Goal: Task Accomplishment & Management: Use online tool/utility

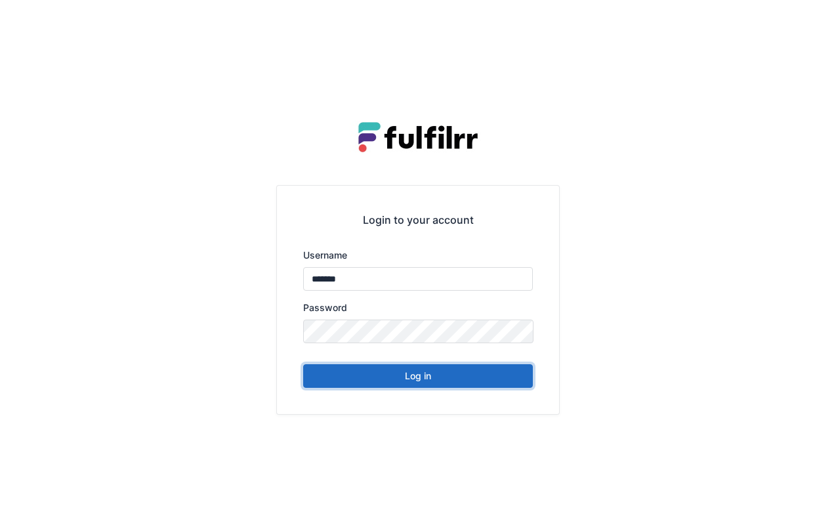
click at [423, 375] on button "Log in" at bounding box center [418, 376] width 230 height 24
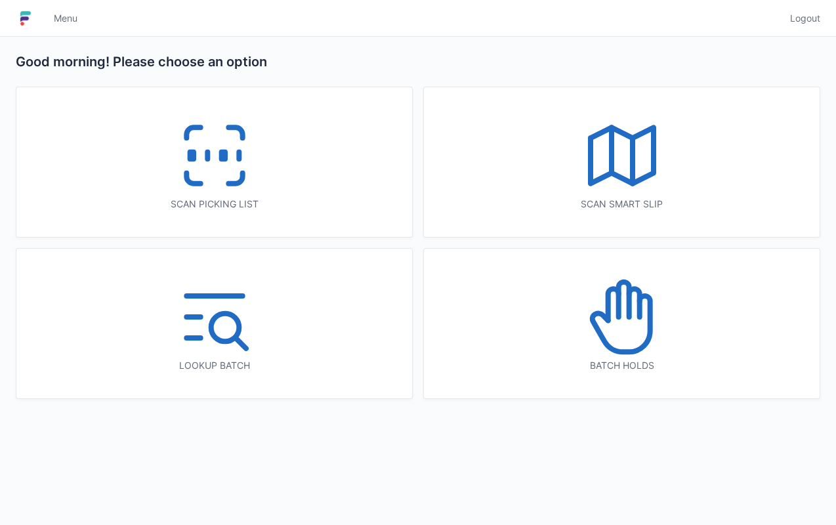
click at [203, 169] on icon at bounding box center [215, 156] width 84 height 84
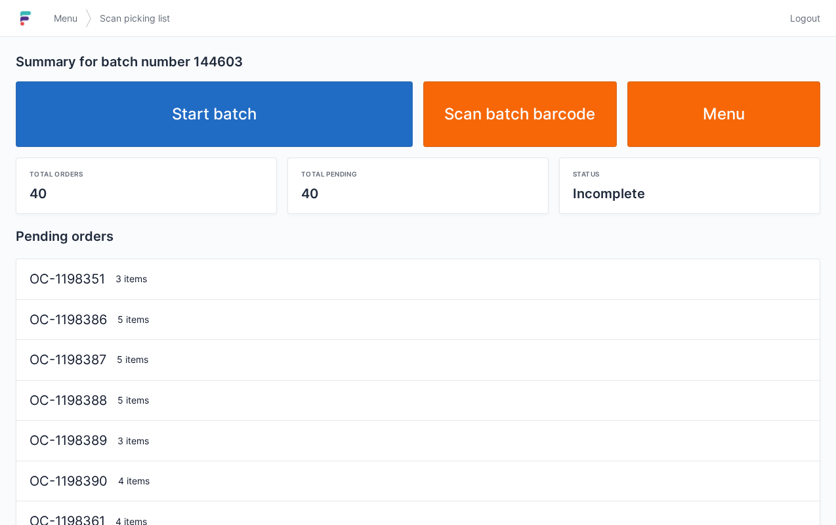
click at [276, 104] on link "Start batch" at bounding box center [214, 114] width 397 height 66
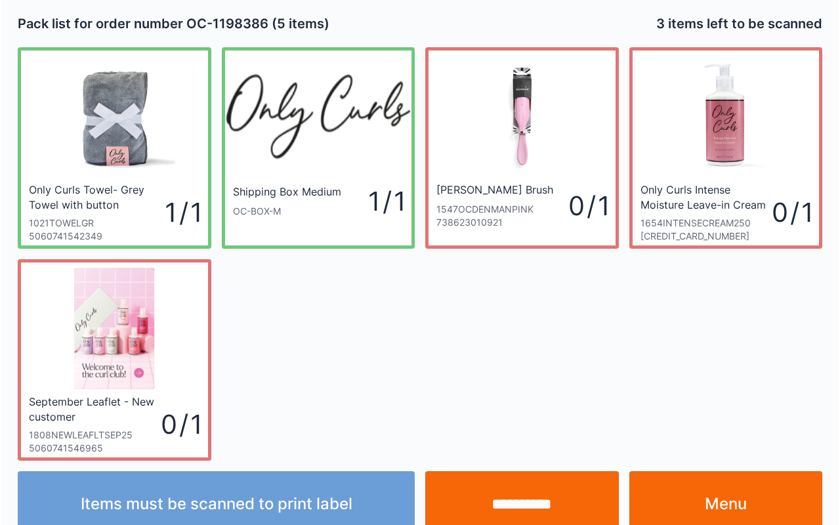
scroll to position [24, 0]
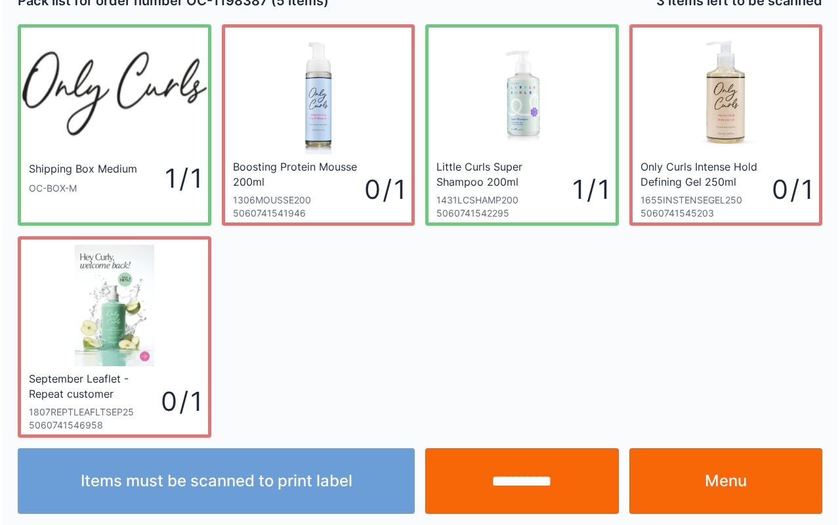
scroll to position [24, 0]
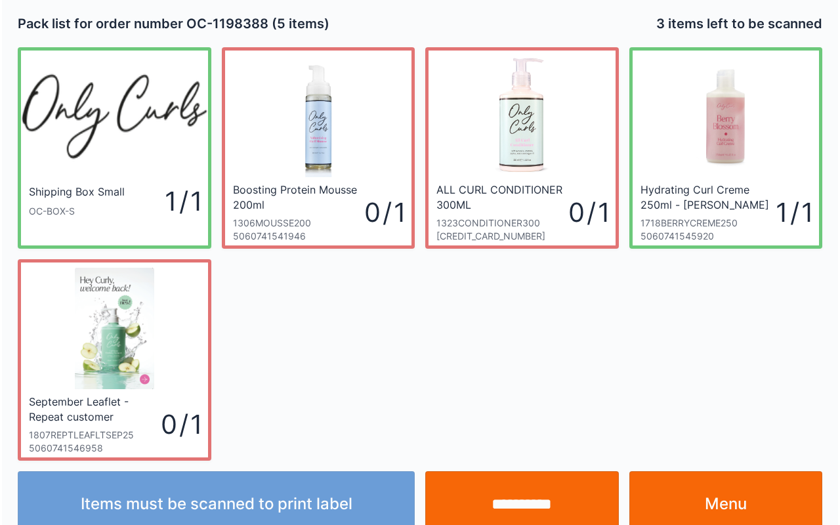
scroll to position [24, 0]
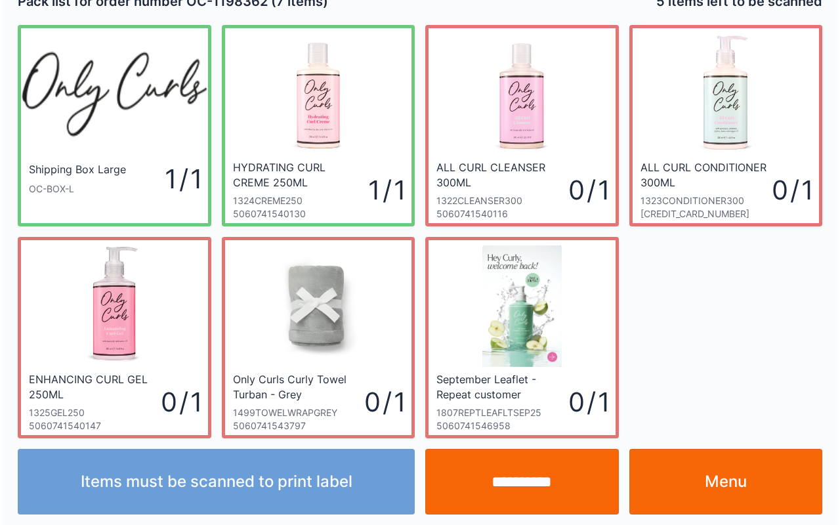
scroll to position [24, 0]
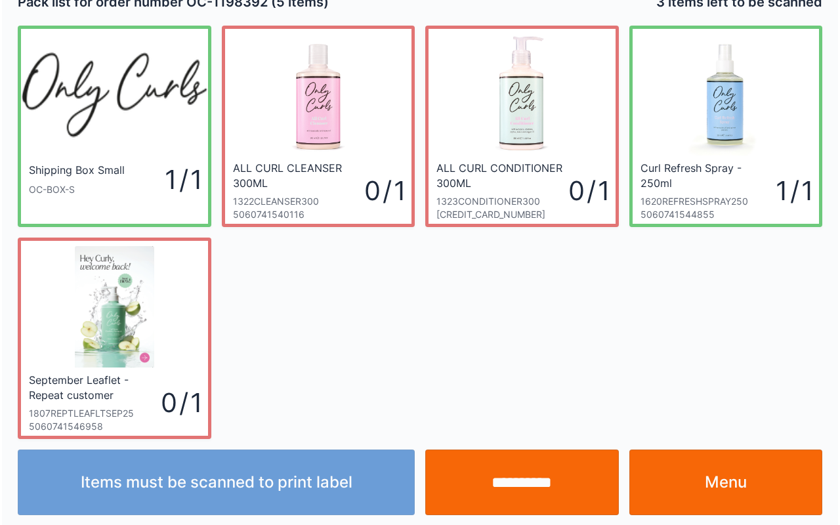
scroll to position [24, 0]
